Goal: Information Seeking & Learning: Learn about a topic

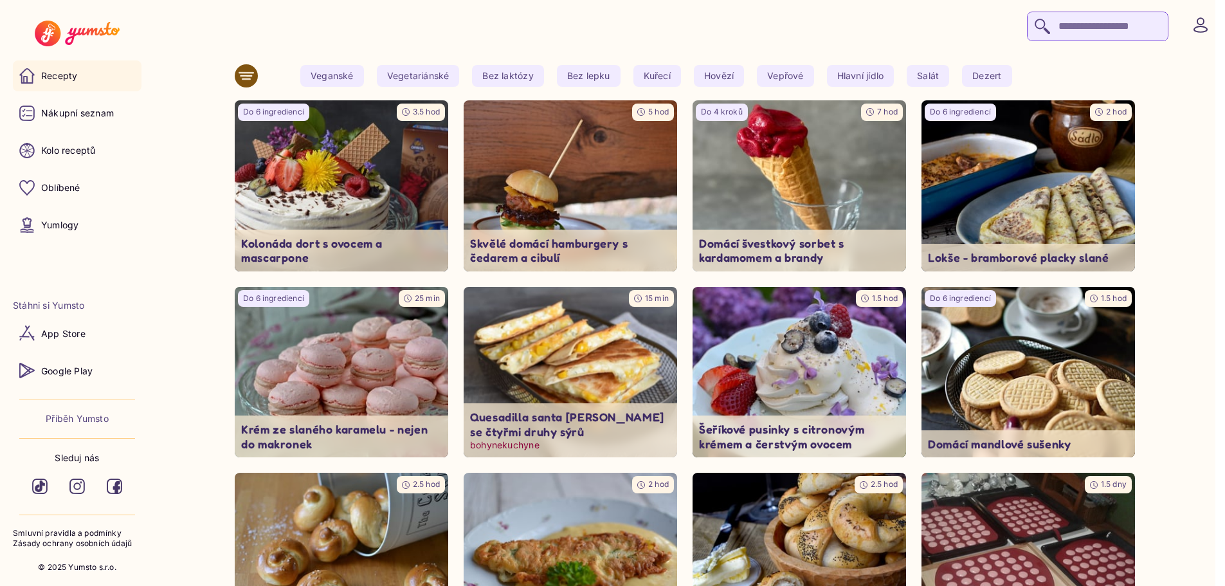
click at [551, 357] on img at bounding box center [570, 371] width 224 height 179
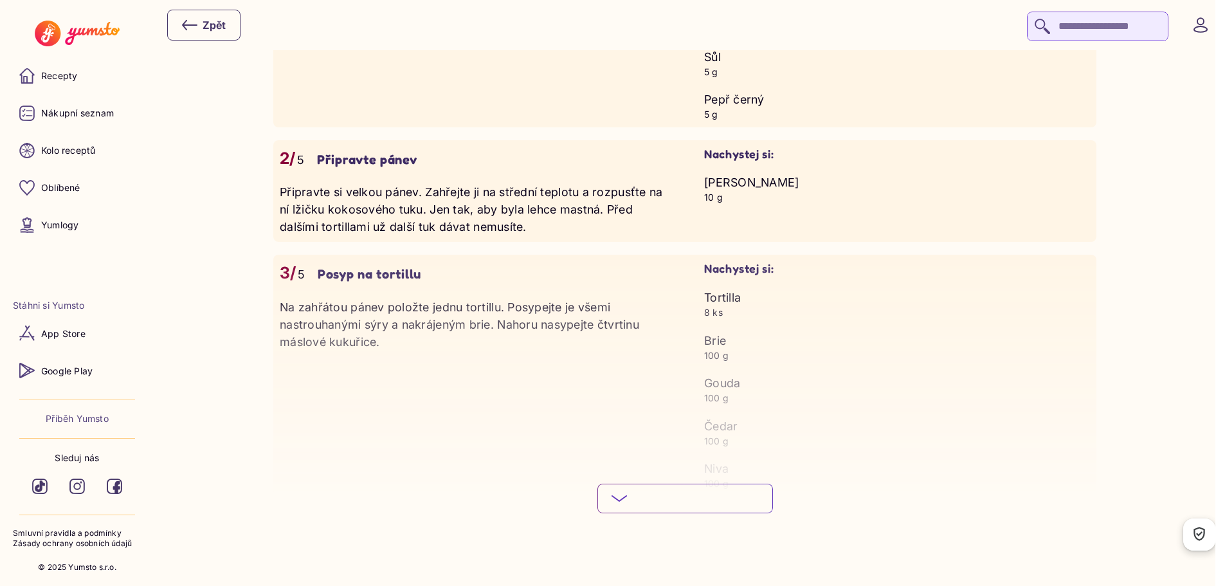
scroll to position [1414, 0]
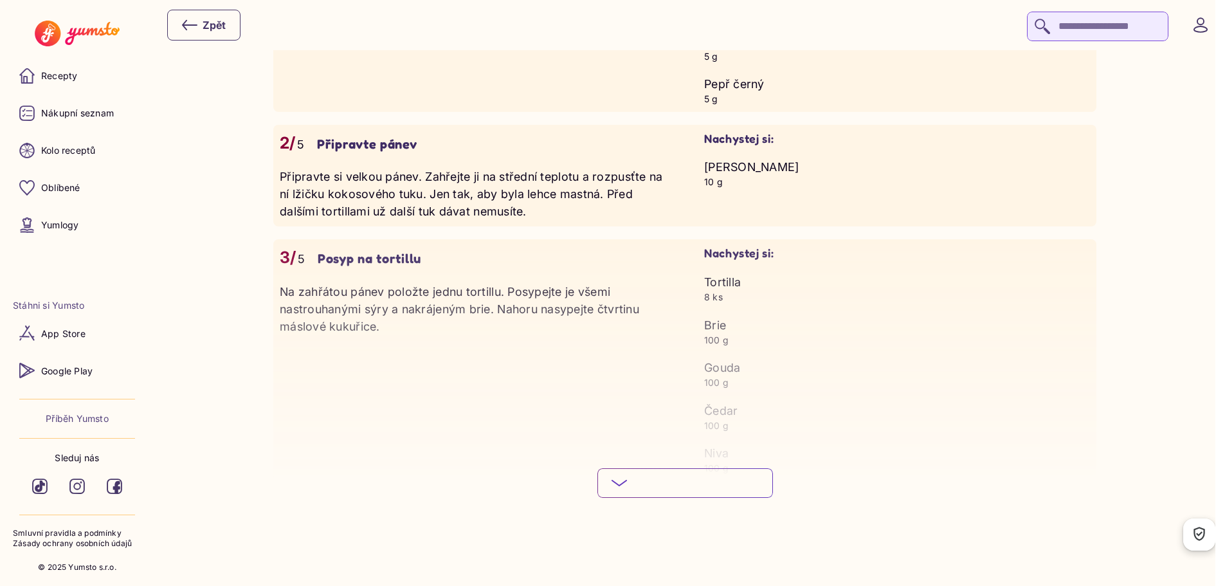
click at [674, 473] on button "Podívej se na celý postup Skryj podrobný postup" at bounding box center [685, 483] width 176 height 30
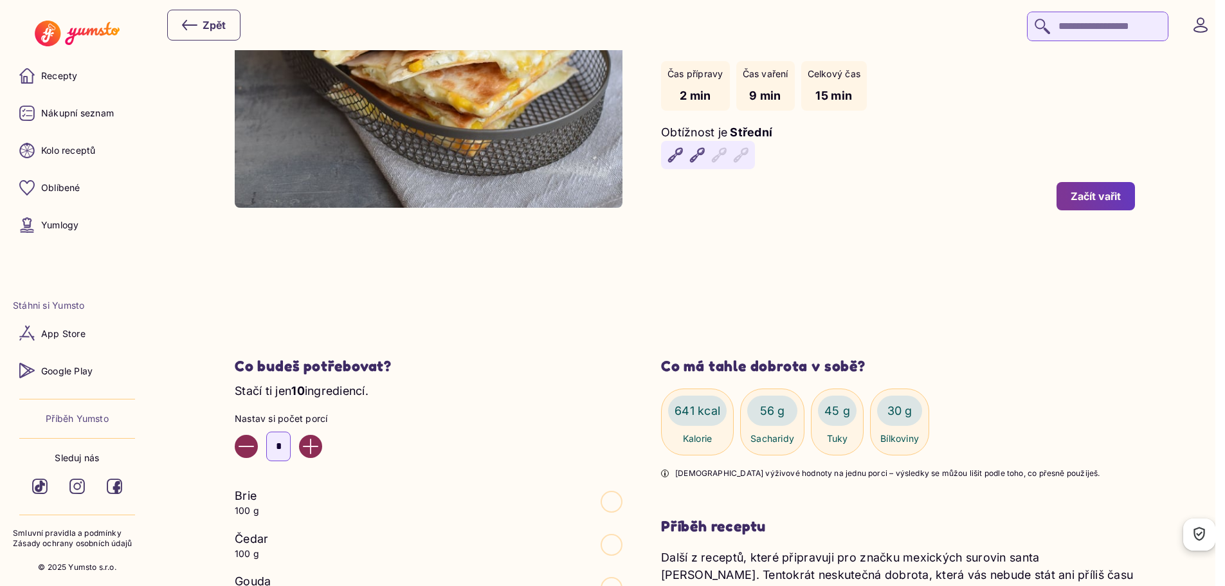
scroll to position [321, 0]
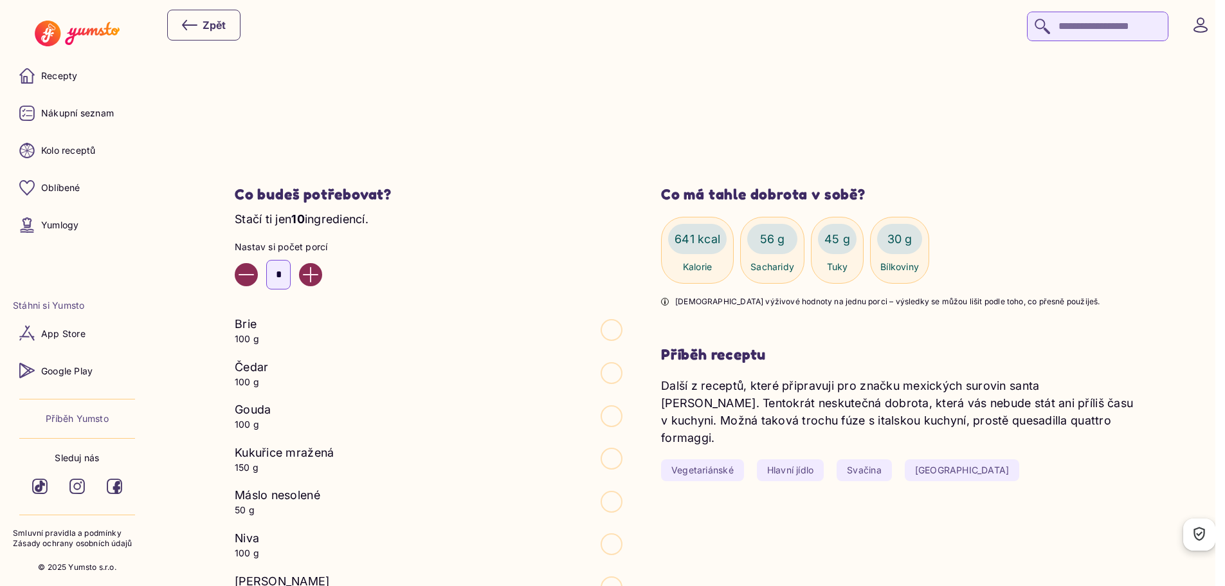
click at [248, 276] on icon "Decrease value" at bounding box center [246, 274] width 15 height 15
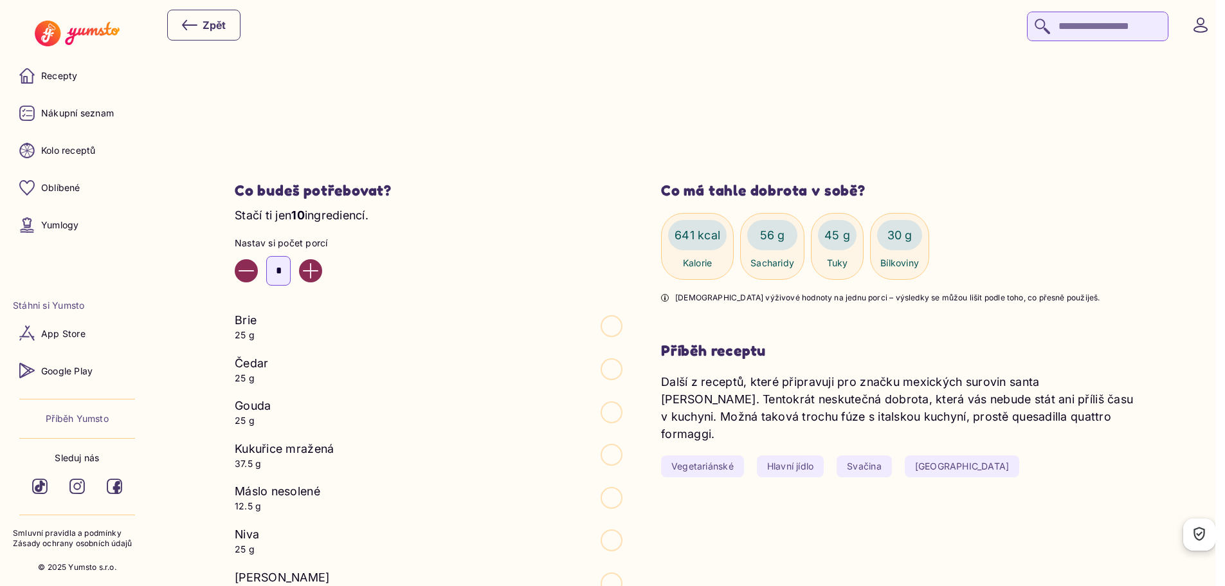
scroll to position [321, 0]
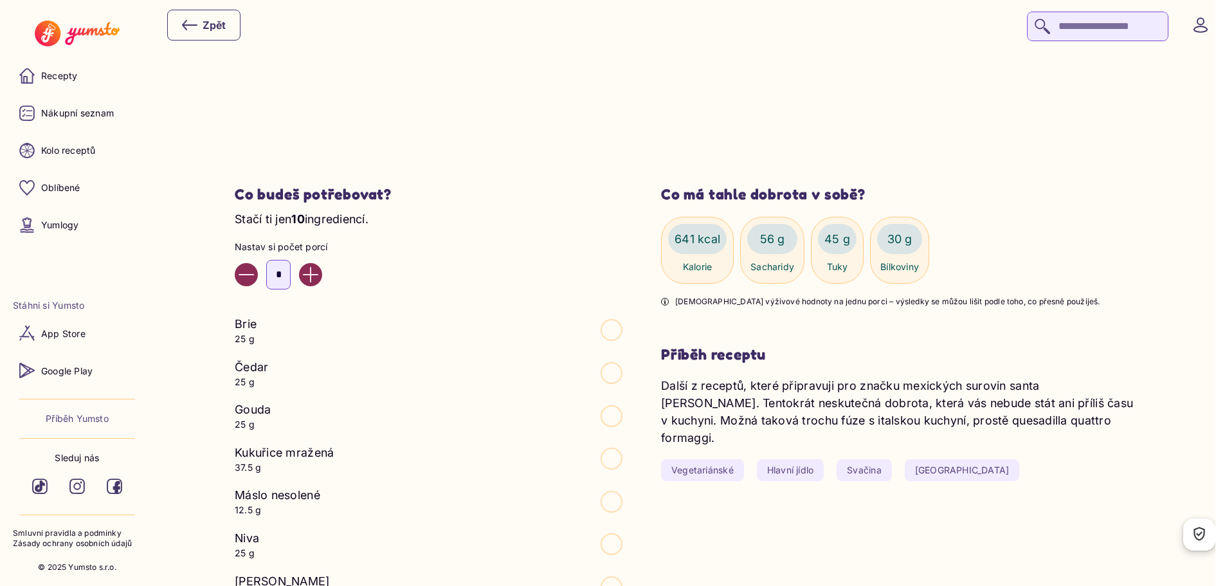
click at [318, 275] on icon "Increase value" at bounding box center [310, 274] width 15 height 15
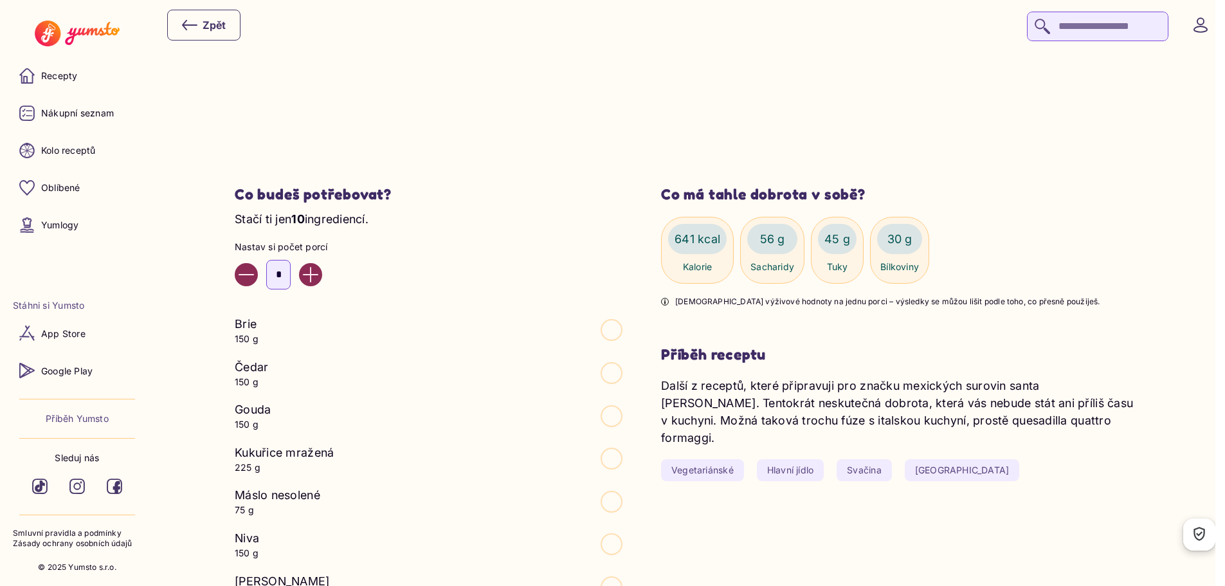
click at [318, 275] on icon "Increase value" at bounding box center [310, 274] width 15 height 15
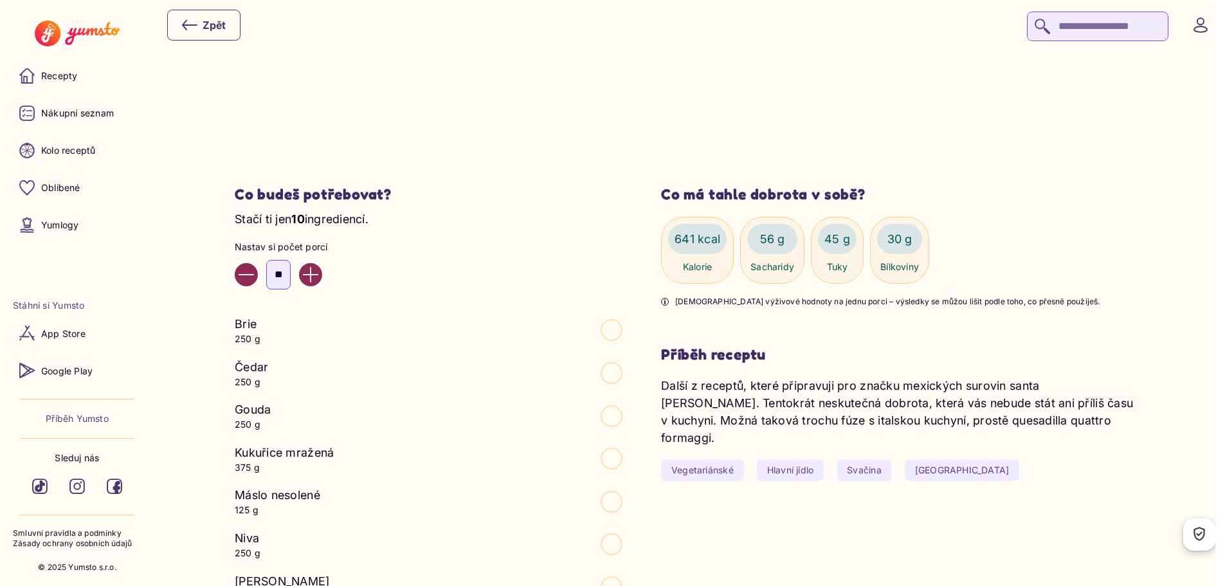
click at [318, 275] on icon "Increase value" at bounding box center [310, 274] width 15 height 15
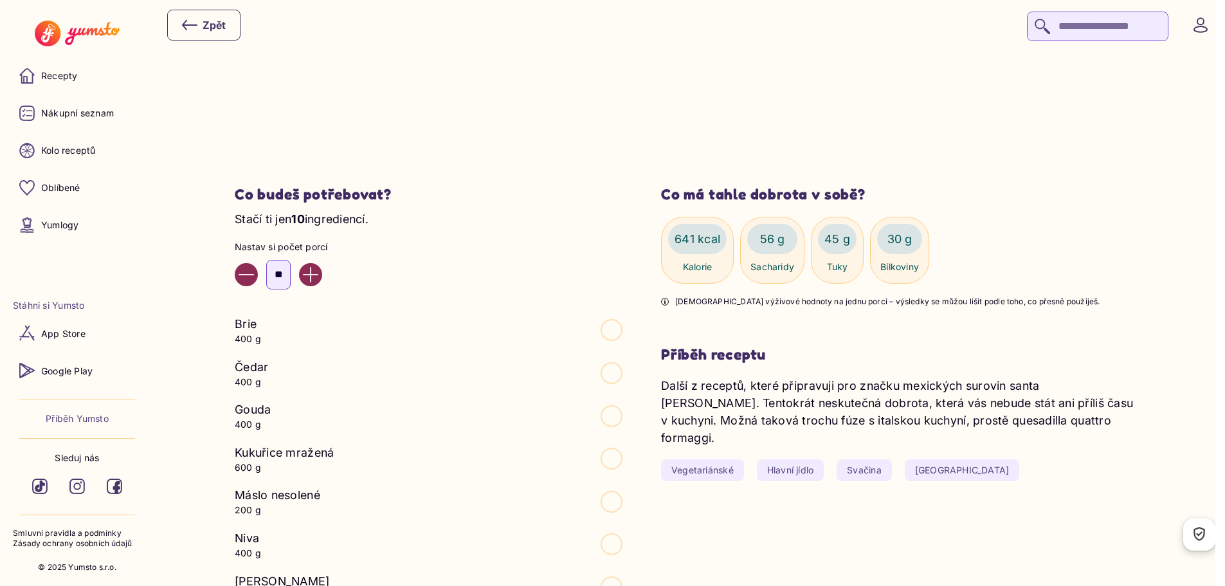
click at [318, 275] on icon "Increase value" at bounding box center [310, 274] width 15 height 15
drag, startPoint x: 305, startPoint y: 274, endPoint x: 278, endPoint y: 277, distance: 26.6
click at [278, 277] on input "**" at bounding box center [278, 275] width 24 height 30
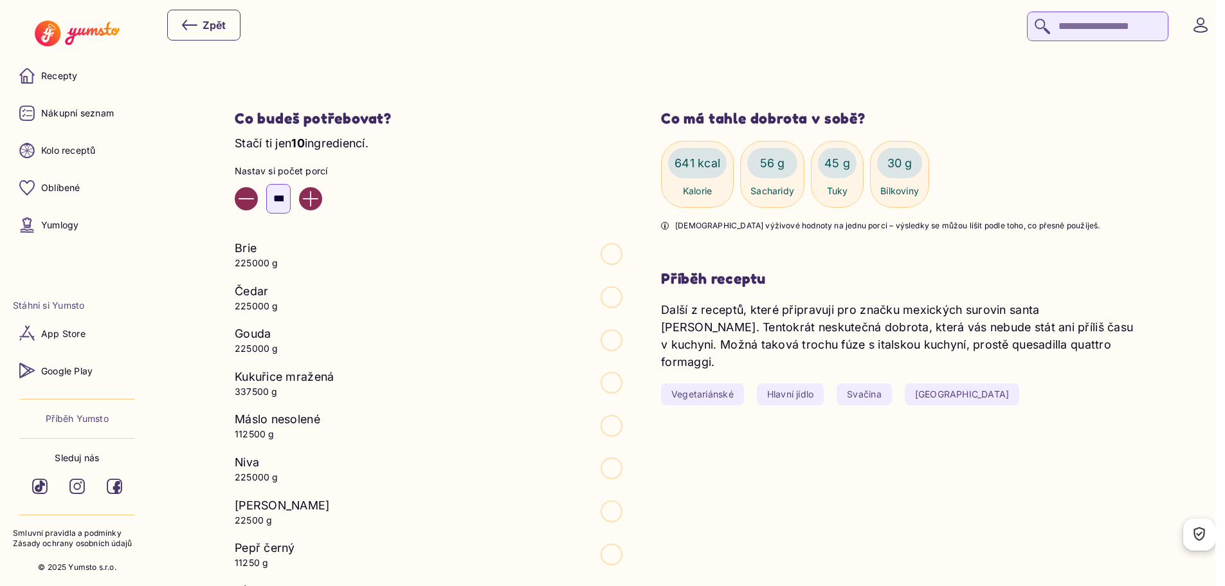
scroll to position [450, 0]
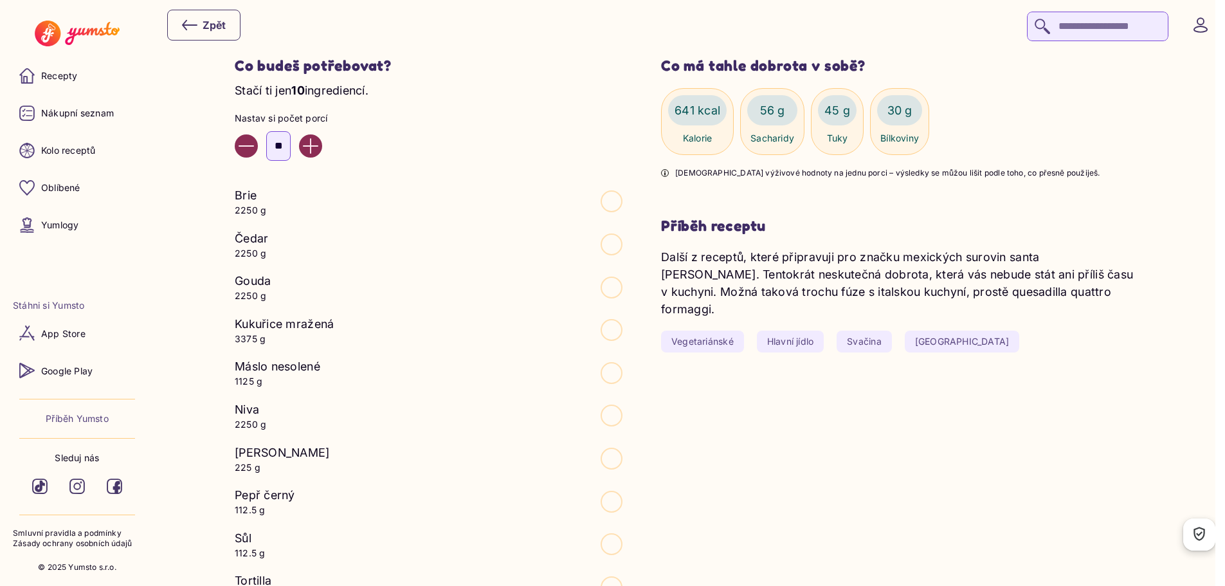
type input "*"
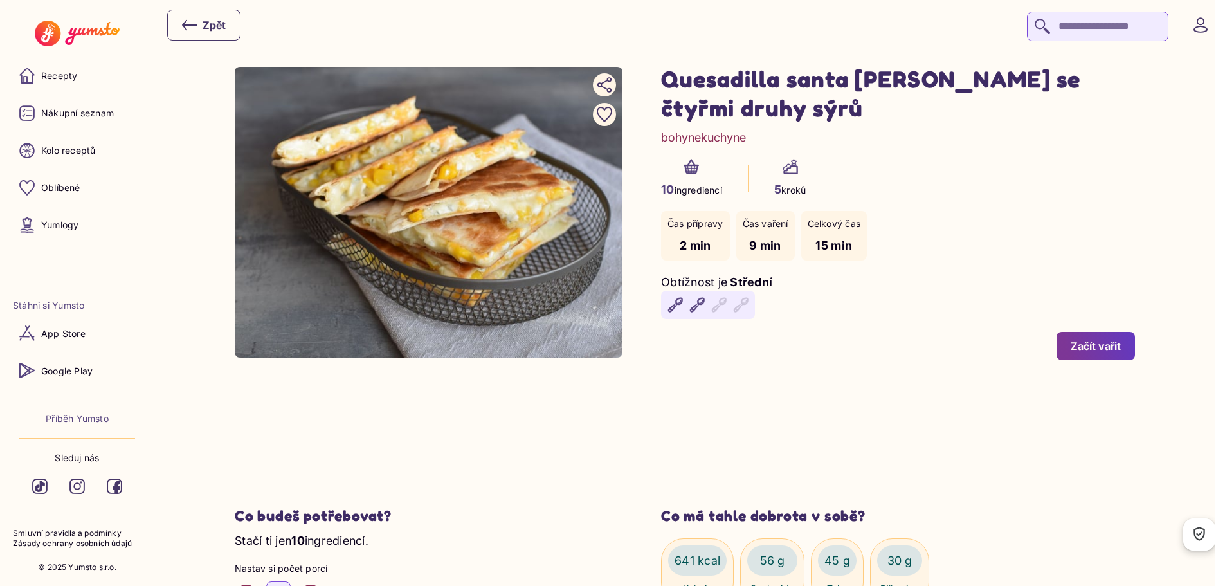
type input "**"
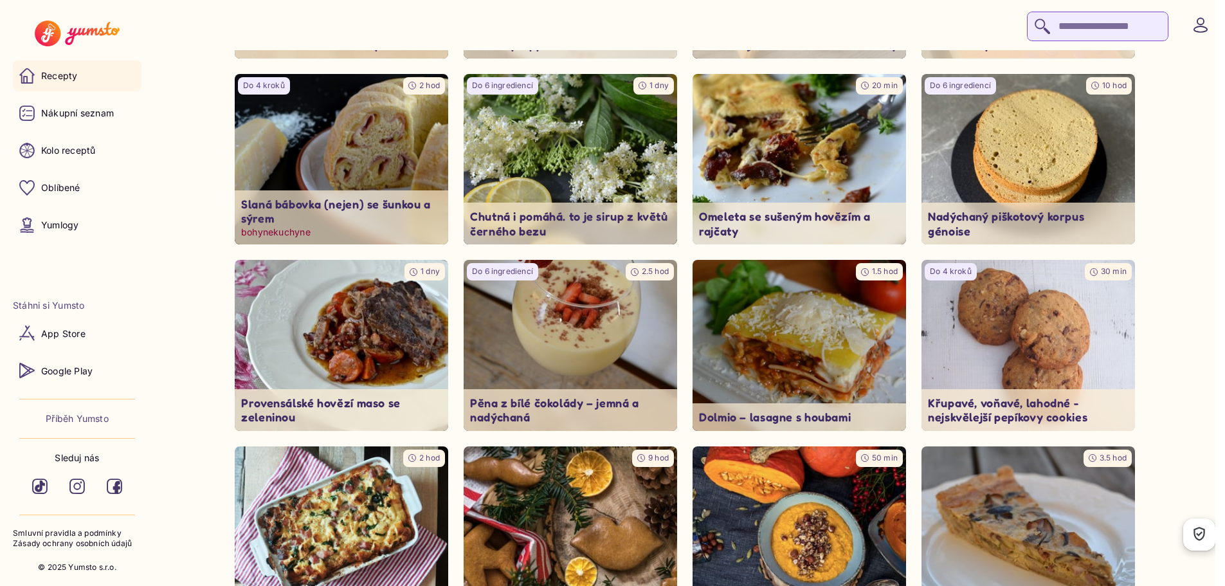
scroll to position [579, 0]
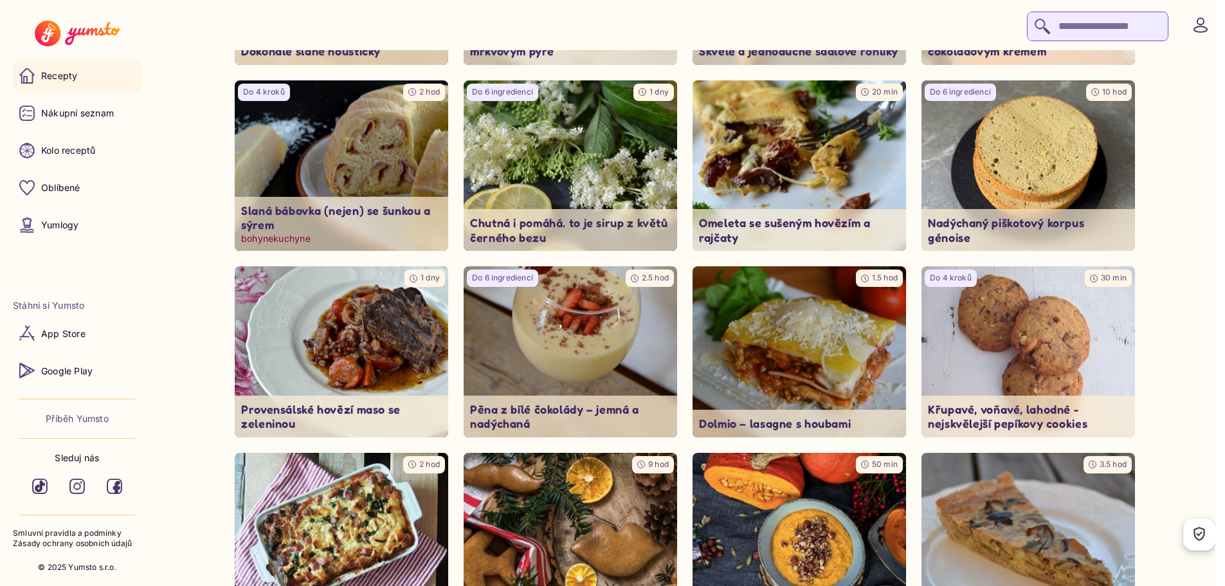
click at [361, 140] on img at bounding box center [342, 165] width 224 height 179
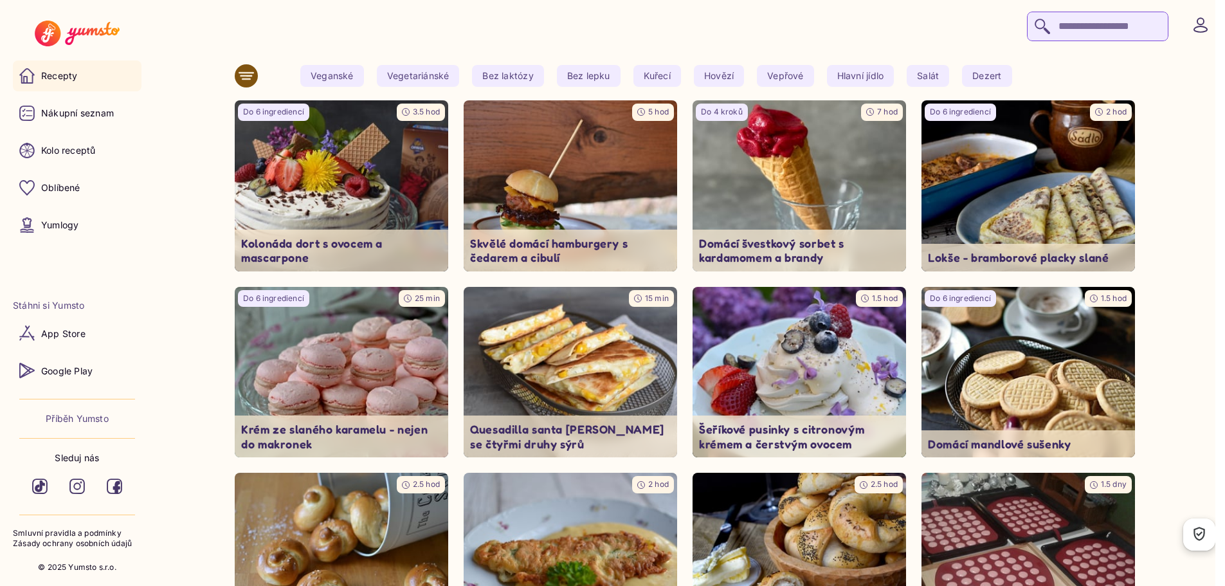
click at [258, 73] on button at bounding box center [246, 75] width 23 height 23
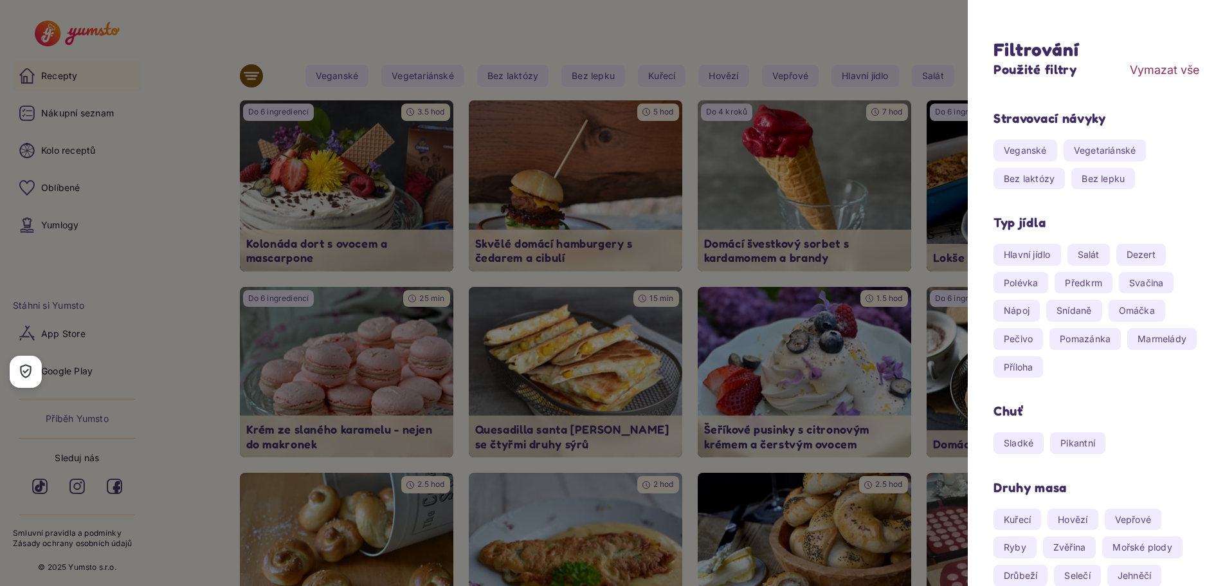
click at [873, 21] on div at bounding box center [612, 293] width 1225 height 586
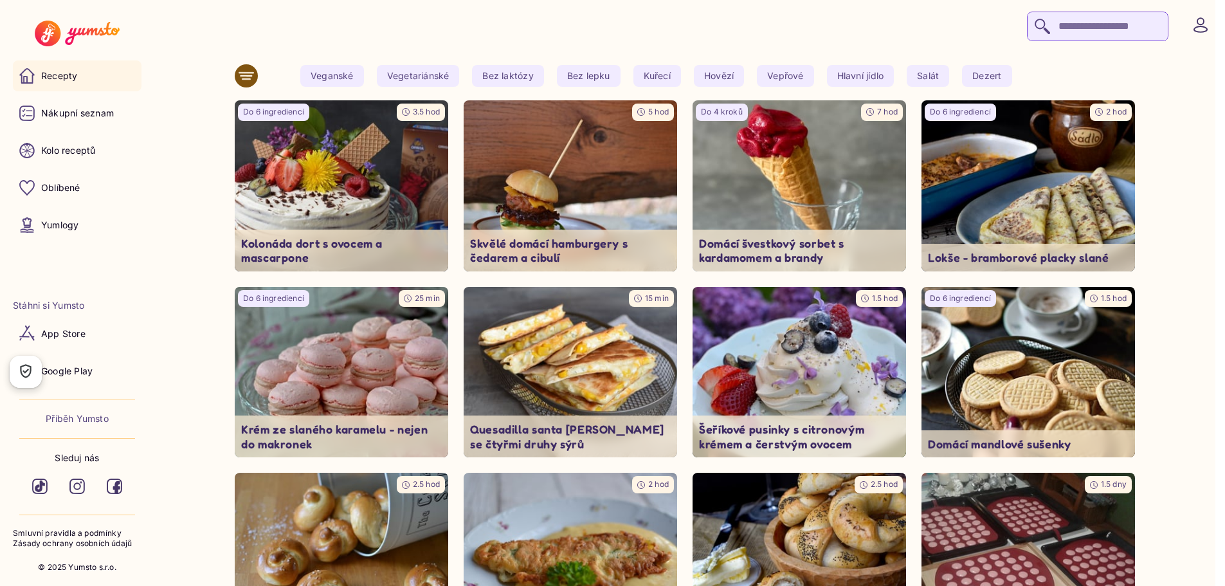
click at [984, 73] on span "Dezert" at bounding box center [987, 76] width 50 height 22
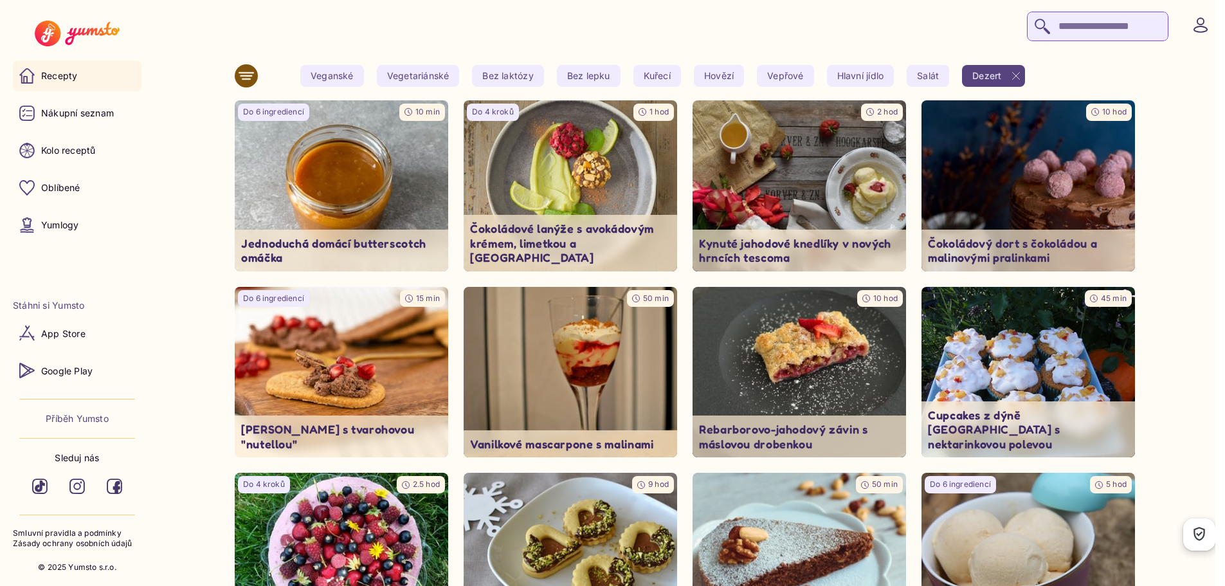
click at [890, 81] on span "Hlavní jídlo" at bounding box center [861, 76] width 68 height 22
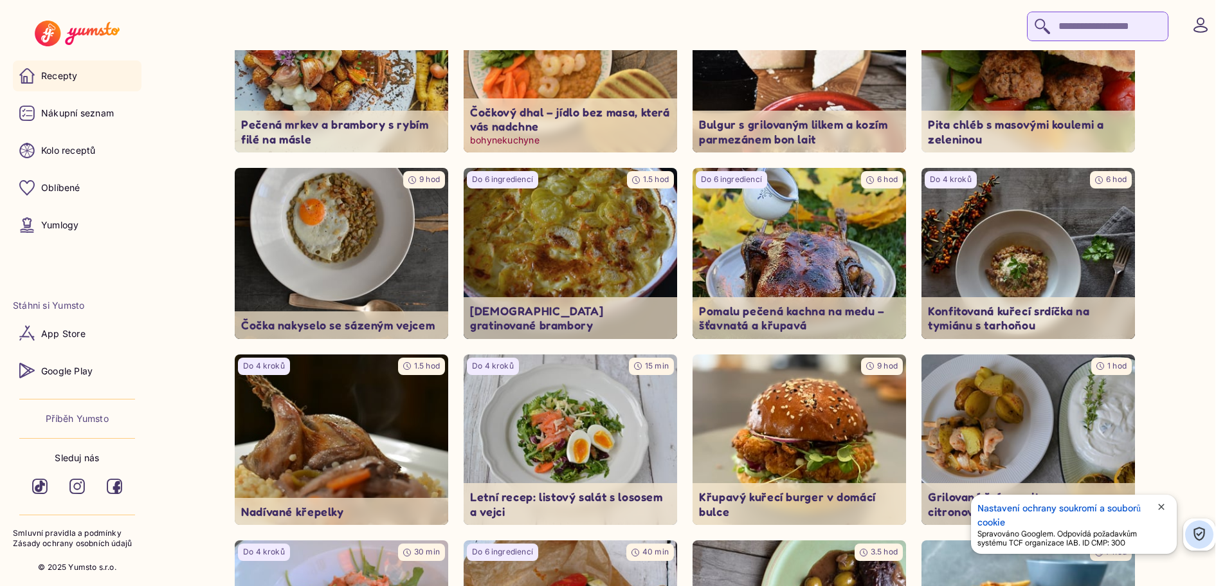
scroll to position [3664, 0]
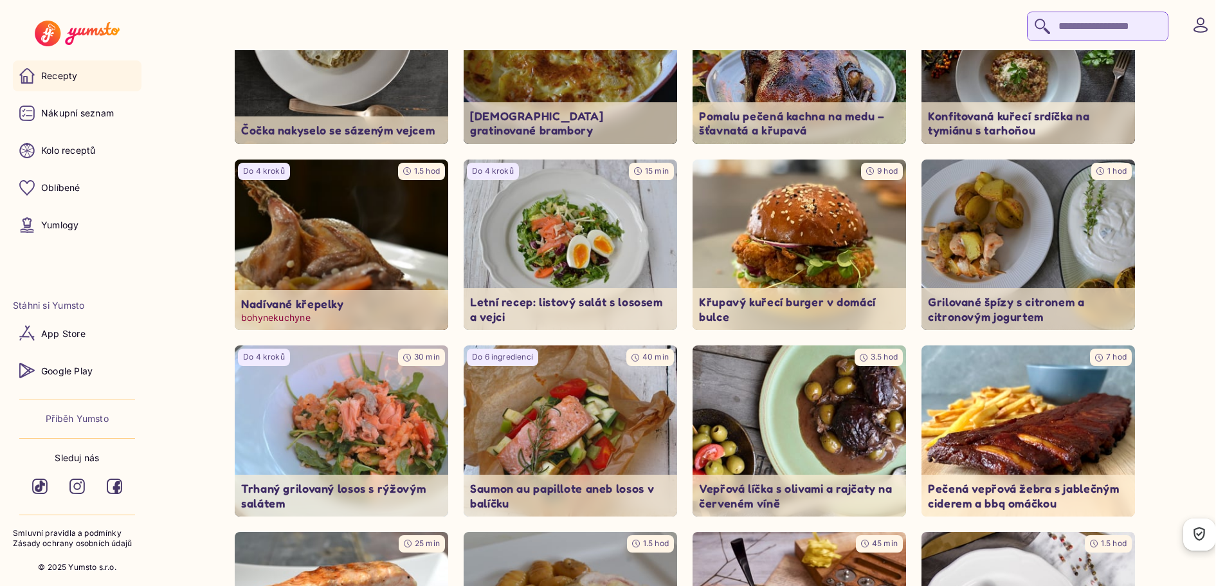
click at [402, 209] on img at bounding box center [342, 244] width 224 height 179
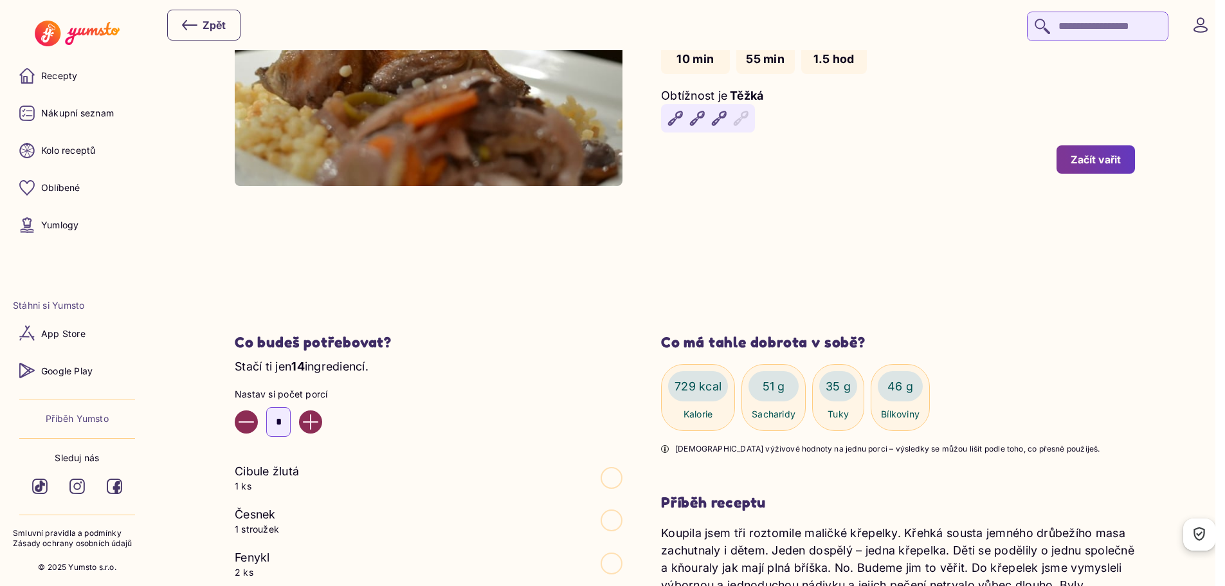
scroll to position [450, 0]
